Goal: Task Accomplishment & Management: Manage account settings

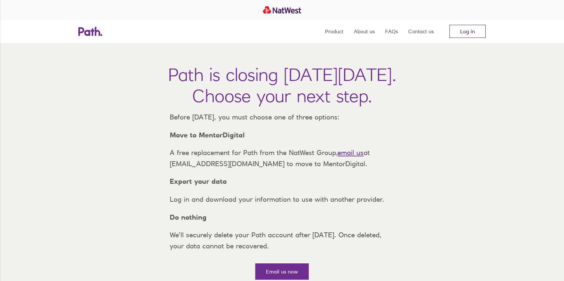
click at [463, 31] on link "Log in" at bounding box center [467, 31] width 36 height 13
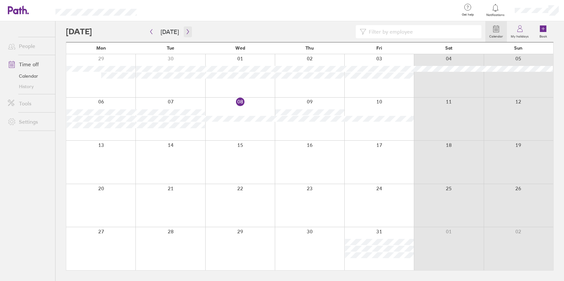
click at [187, 30] on icon "button" at bounding box center [187, 31] width 5 height 5
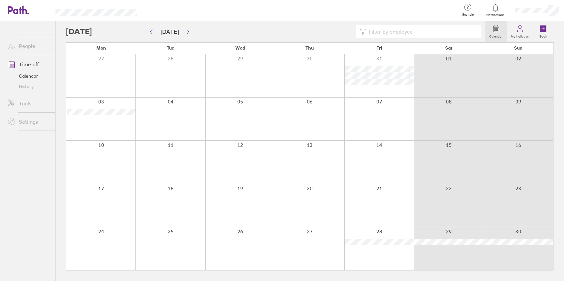
click at [358, 116] on div at bounding box center [378, 119] width 69 height 43
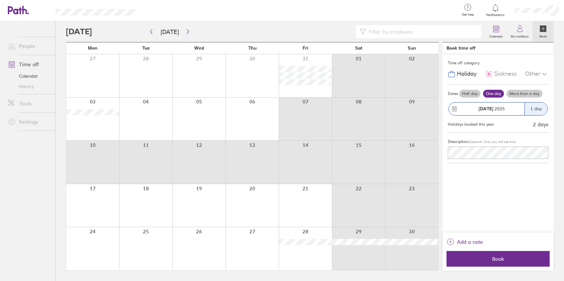
drag, startPoint x: 310, startPoint y: 119, endPoint x: 310, endPoint y: 155, distance: 36.2
click at [310, 155] on div "Mon Tue Wed Thu Fri Sat Sun 27 28 29 30 31 01 02 03 04 05 06 07 08 09 10 11 12 …" at bounding box center [252, 156] width 373 height 228
drag, startPoint x: 308, startPoint y: 120, endPoint x: 309, endPoint y: 153, distance: 33.0
click at [309, 153] on div "Mon Tue Wed Thu Fri Sat Sun 27 28 29 30 31 01 02 03 04 05 06 07 08 09 10 11 12 …" at bounding box center [252, 156] width 373 height 228
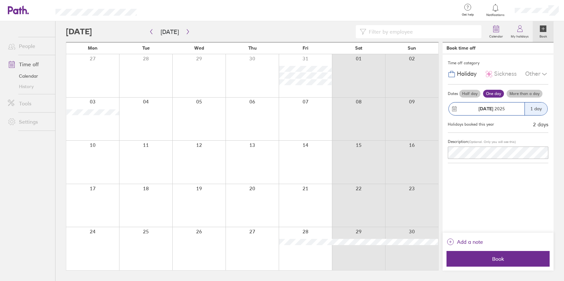
click at [525, 90] on label "More than a day" at bounding box center [524, 94] width 36 height 8
click at [0, 0] on input "More than a day" at bounding box center [0, 0] width 0 height 0
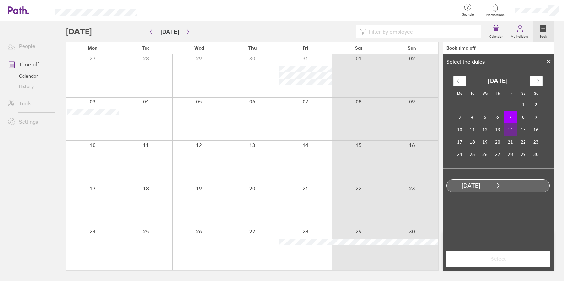
click at [511, 127] on td "14" at bounding box center [510, 129] width 13 height 12
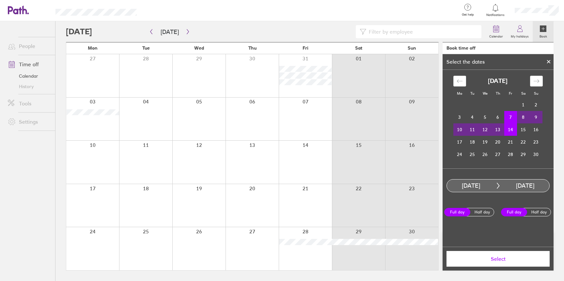
click at [515, 256] on span "Select" at bounding box center [498, 259] width 94 height 6
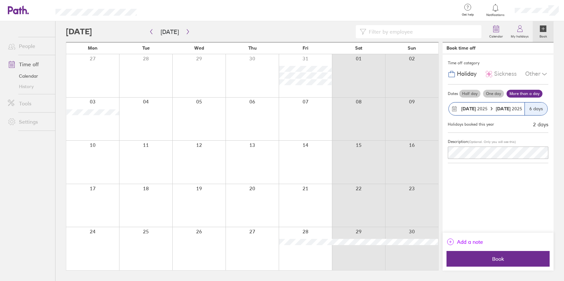
click at [479, 242] on span "Add a note" at bounding box center [470, 241] width 26 height 10
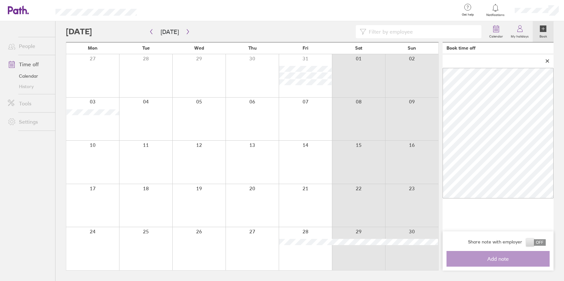
click at [548, 59] on icon at bounding box center [547, 61] width 5 height 4
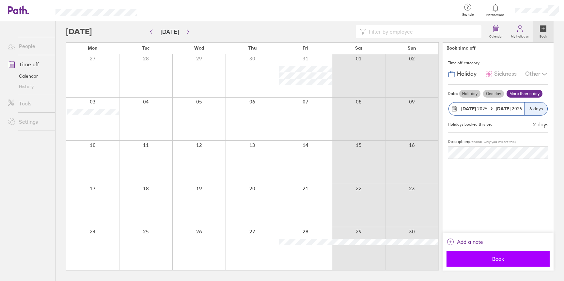
click at [471, 260] on span "Book" at bounding box center [498, 259] width 94 height 6
